Goal: Information Seeking & Learning: Learn about a topic

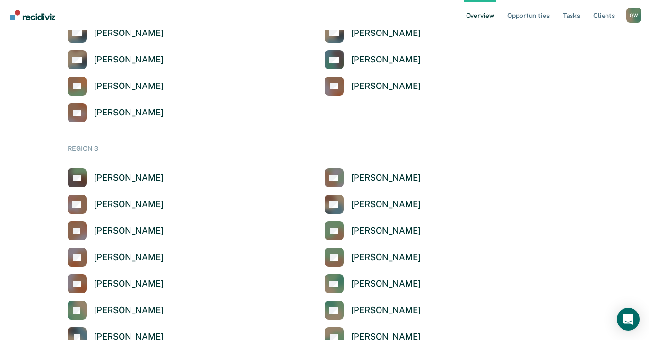
scroll to position [1512, 0]
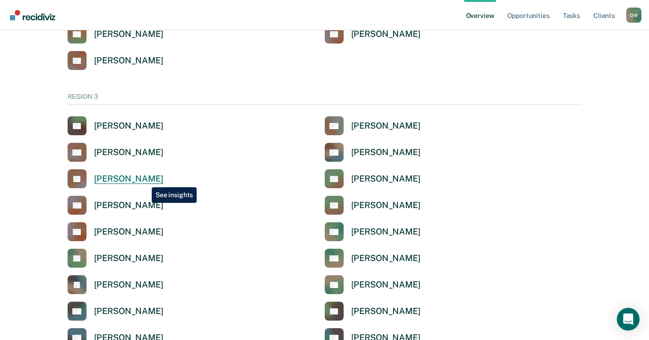
click at [145, 180] on div "[PERSON_NAME]" at bounding box center [128, 178] width 69 height 11
